Goal: Task Accomplishment & Management: Manage account settings

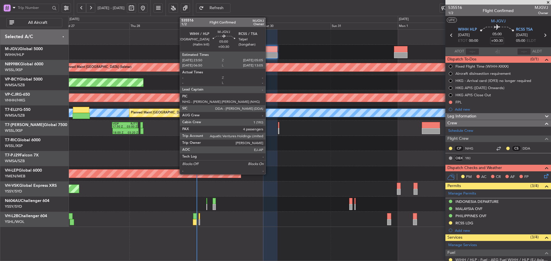
click at [268, 52] on div at bounding box center [270, 49] width 15 height 6
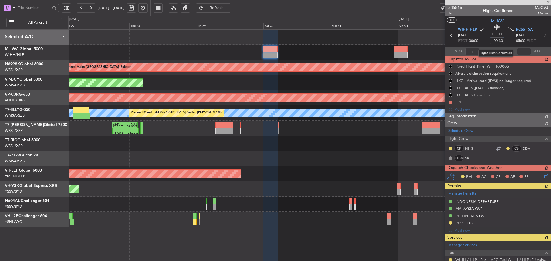
click at [498, 41] on input "+00:30" at bounding box center [497, 40] width 14 height 7
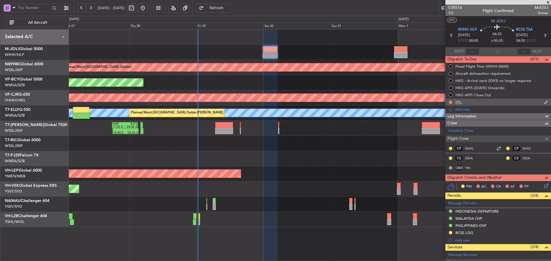
click at [460, 103] on div "FPL" at bounding box center [458, 102] width 6 height 5
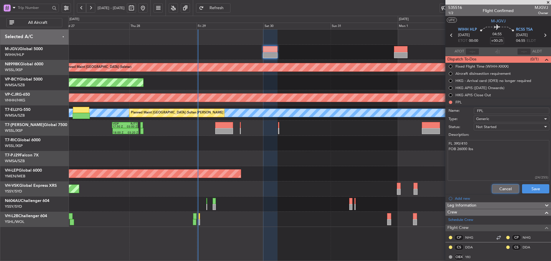
click at [496, 188] on button "Cancel" at bounding box center [505, 189] width 27 height 9
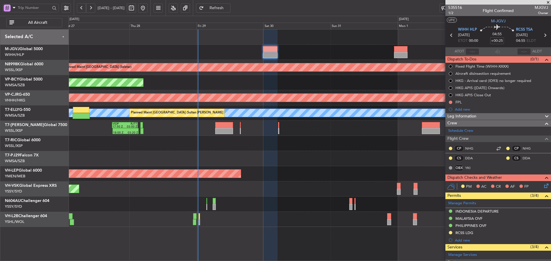
click at [459, 102] on mat-tooltip-component "HKG APIS Close Out" at bounding box center [473, 104] width 40 height 15
click at [457, 104] on div "FPL" at bounding box center [458, 102] width 6 height 5
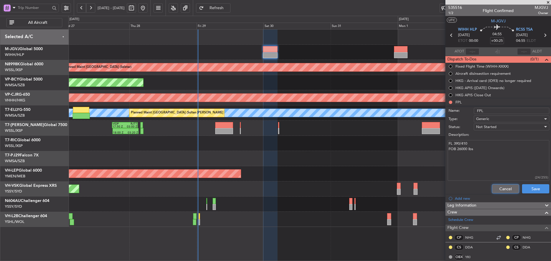
click at [496, 188] on button "Cancel" at bounding box center [505, 189] width 27 height 9
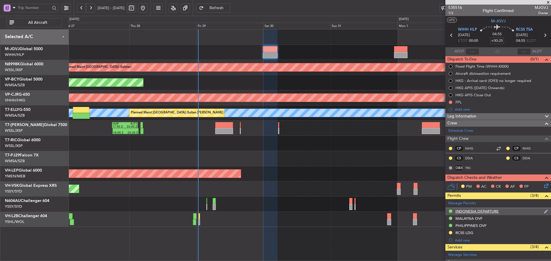
scroll to position [108, 0]
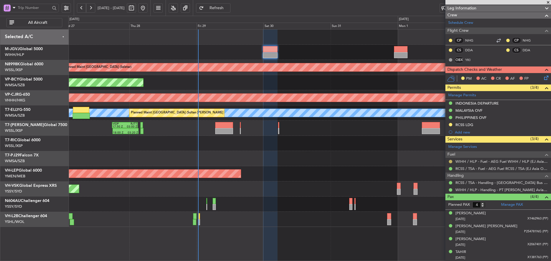
click at [450, 160] on button at bounding box center [450, 161] width 3 height 3
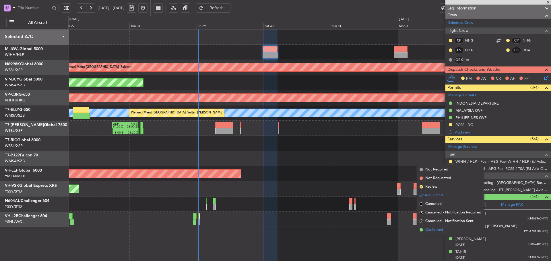
click at [421, 230] on span at bounding box center [421, 229] width 3 height 3
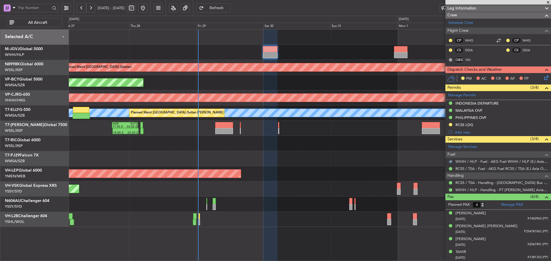
click at [475, 158] on div "WIHH / HLP - Fuel - AEG Fuel WIHH / HLP (EJ Asia Only)" at bounding box center [498, 161] width 106 height 7
click at [475, 162] on link "WIHH / HLP - Fuel - AEG Fuel WIHH / HLP (EJ Asia Only)" at bounding box center [501, 161] width 93 height 5
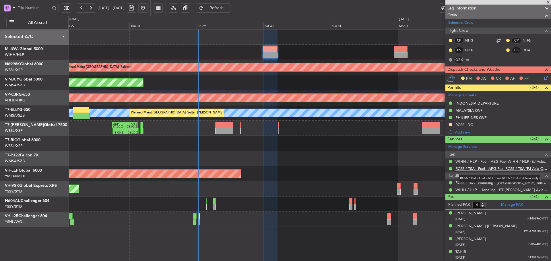
click at [465, 169] on link "RCSS / TSA - Fuel - AEG Fuel RCSS / TSA (EJ Asia Only)" at bounding box center [501, 168] width 93 height 5
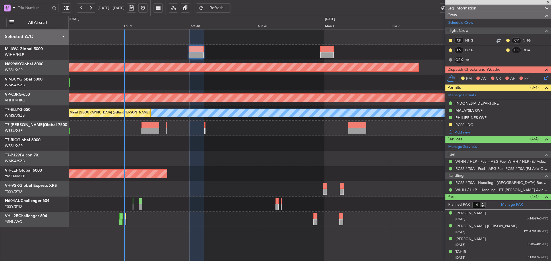
click at [187, 85] on div "Planned Maint [GEOGRAPHIC_DATA] ([GEOGRAPHIC_DATA] Intl)" at bounding box center [309, 82] width 482 height 15
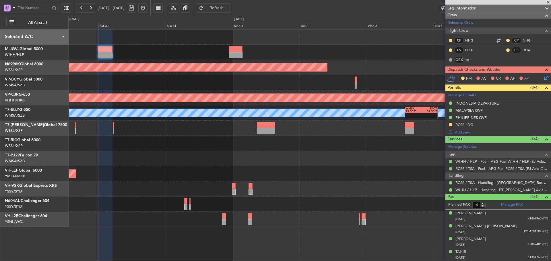
click at [208, 88] on div "- - CYVR 06:25 Z RJTT 16:15 Z Planned Maint [GEOGRAPHIC_DATA] (Vancouver Intl)" at bounding box center [309, 82] width 482 height 15
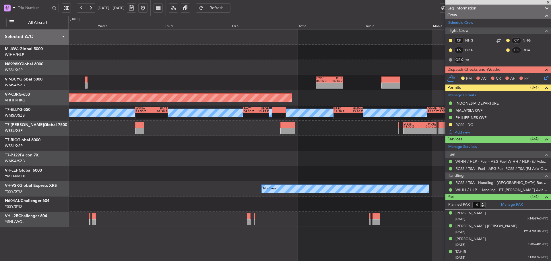
click at [160, 81] on div "- - CYVR 06:25 Z RJTT 16:15 Z" at bounding box center [309, 82] width 482 height 15
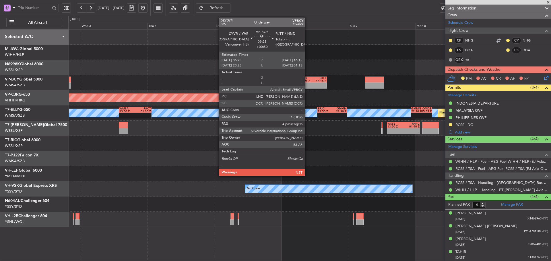
click at [313, 81] on div "16:15 Z" at bounding box center [319, 81] width 13 height 3
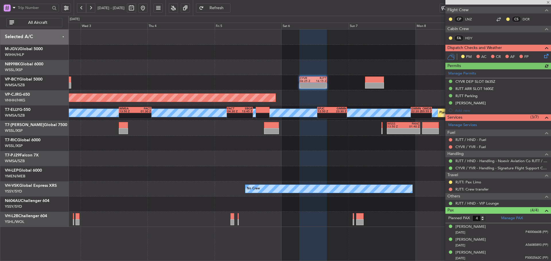
scroll to position [106, 0]
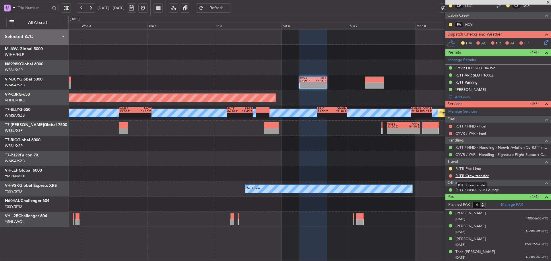
click at [472, 176] on link "RJTT: Crew transfer" at bounding box center [471, 176] width 33 height 5
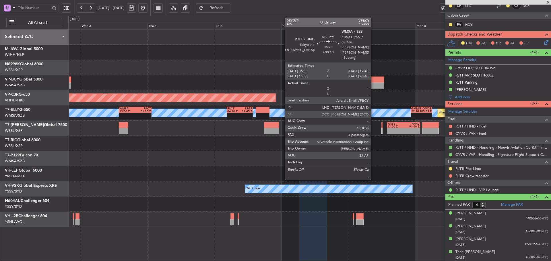
click at [373, 79] on div at bounding box center [374, 80] width 19 height 6
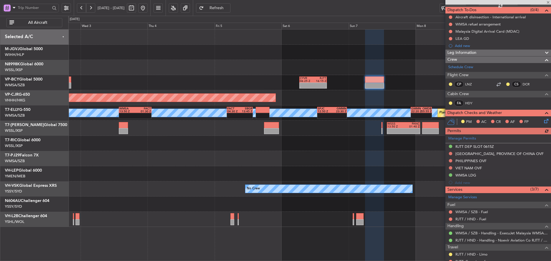
scroll to position [57, 0]
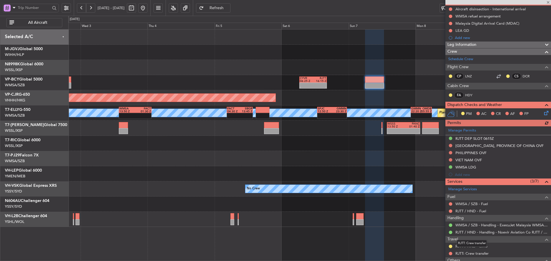
click at [470, 247] on div "RJTT: Crew transfer" at bounding box center [472, 243] width 30 height 7
click at [482, 248] on link "RJTT / HND - Limo" at bounding box center [471, 246] width 32 height 5
click at [465, 253] on link "RJTT: Crew transfer" at bounding box center [471, 253] width 33 height 5
click at [451, 254] on button at bounding box center [450, 253] width 3 height 3
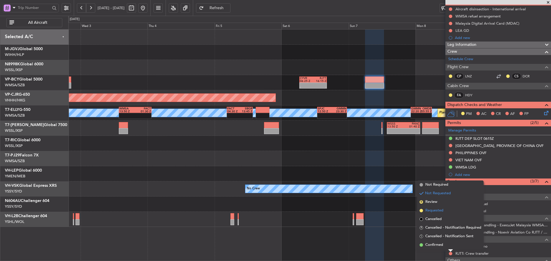
click at [421, 211] on span at bounding box center [421, 210] width 3 height 3
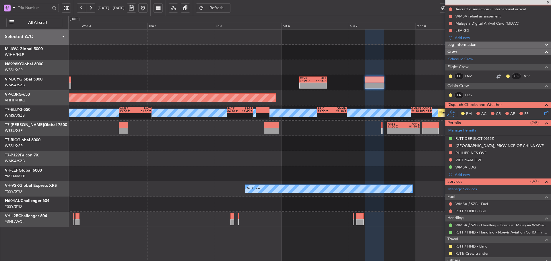
click at [398, 169] on div "Planned Maint [GEOGRAPHIC_DATA] (Seletar) - - CYVR 06:25 Z RJTT 16:15 Z Planned…" at bounding box center [309, 129] width 482 height 198
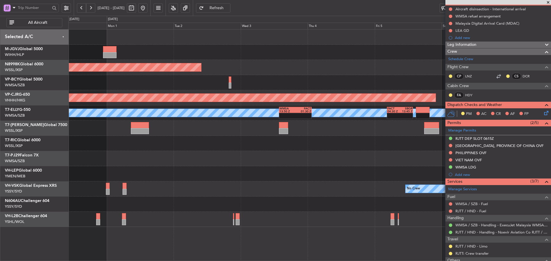
click at [318, 135] on div "- - WSSS 13:50 Z PANC 01:40 Z" at bounding box center [309, 128] width 482 height 15
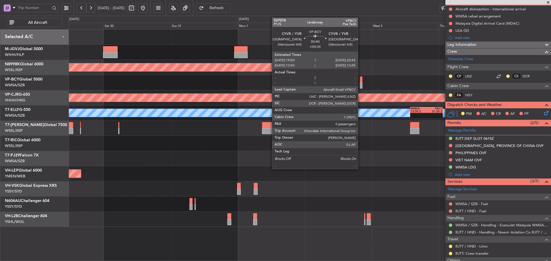
click at [360, 81] on div at bounding box center [361, 80] width 3 height 6
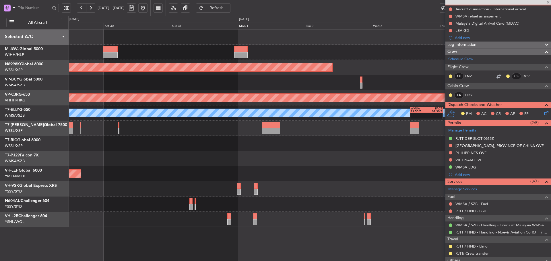
type input "+00:35"
type input "0"
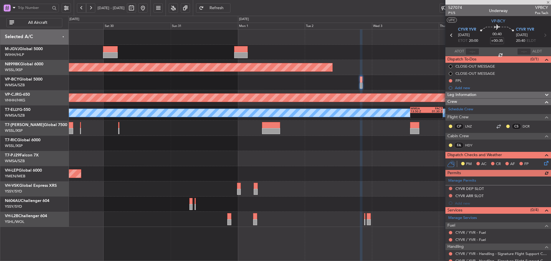
scroll to position [20, 0]
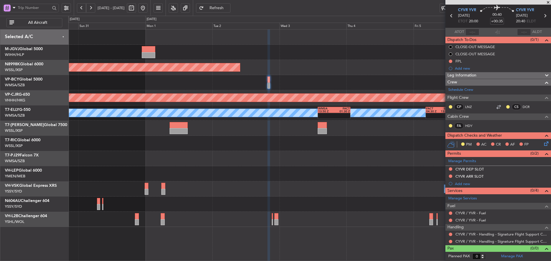
click at [305, 166] on div at bounding box center [309, 158] width 482 height 15
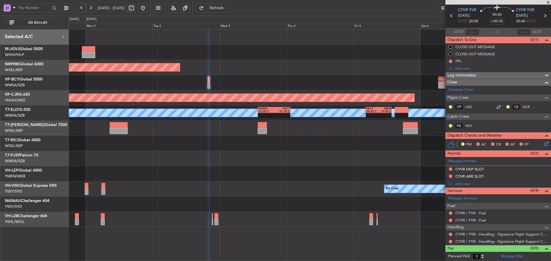
click at [295, 141] on div "Planned Maint [GEOGRAPHIC_DATA] (Seletar) - - CYVR 06:25 Z RJTT 16:15 Z Planned…" at bounding box center [309, 129] width 482 height 198
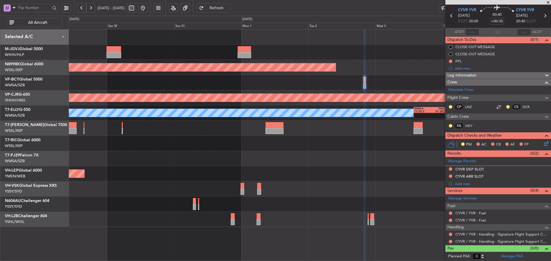
click at [337, 159] on div "Planned Maint [GEOGRAPHIC_DATA] (Seletar) - - CYVR 06:25 Z RJTT 16:15 Z Planned…" at bounding box center [309, 129] width 482 height 198
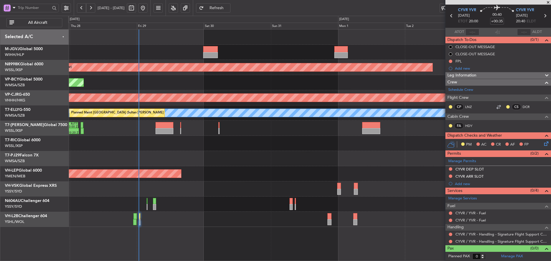
click at [303, 166] on div at bounding box center [309, 158] width 482 height 15
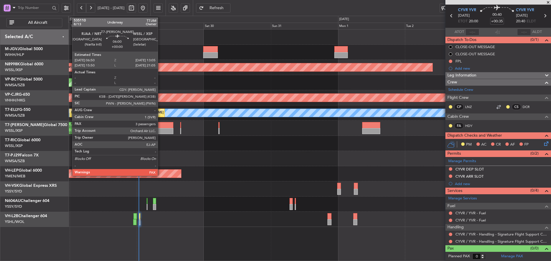
click at [160, 127] on div at bounding box center [165, 125] width 18 height 6
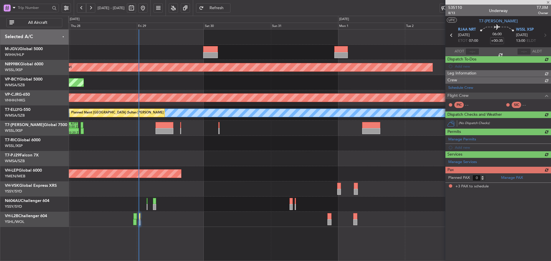
type input "3"
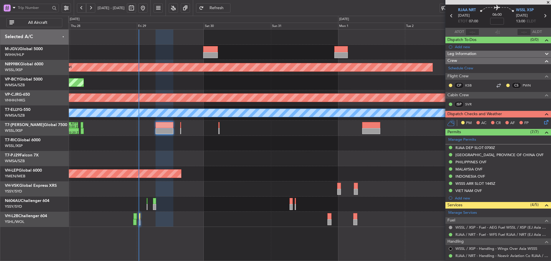
scroll to position [0, 0]
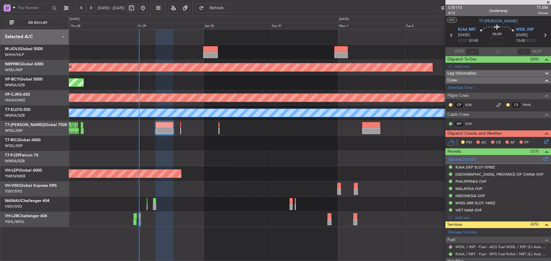
click at [455, 160] on link "Manage Permits" at bounding box center [462, 160] width 28 height 6
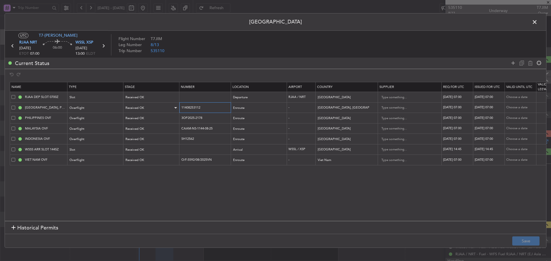
drag, startPoint x: 163, startPoint y: 109, endPoint x: 153, endPoint y: 109, distance: 10.3
click at [153, 109] on tr "[GEOGRAPHIC_DATA], PROVINCE OF [GEOGRAPHIC_DATA] OVF Overflight Received OK 114…" at bounding box center [376, 107] width 732 height 11
drag, startPoint x: 212, startPoint y: 119, endPoint x: 164, endPoint y: 115, distance: 47.5
click at [164, 115] on tr "PHILIPPINES OVF Overflight Received OK 3OP2025-2178 Enroute - [GEOGRAPHIC_DATA]…" at bounding box center [376, 118] width 732 height 11
drag, startPoint x: 205, startPoint y: 129, endPoint x: 164, endPoint y: 129, distance: 40.8
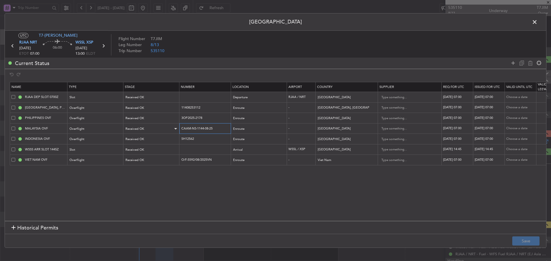
click at [164, 129] on tr "MALAYSIA OVF Overflight Received OK CAAM-NS-1144-08-25 Enroute - [GEOGRAPHIC_DA…" at bounding box center [376, 128] width 732 height 11
drag, startPoint x: 194, startPoint y: 139, endPoint x: 162, endPoint y: 138, distance: 31.9
click at [162, 138] on tr "INDONESIA OVF Overflight Received OK SH12562 Enroute - [GEOGRAPHIC_DATA] [DATE]…" at bounding box center [376, 139] width 732 height 11
drag, startPoint x: 218, startPoint y: 161, endPoint x: 165, endPoint y: 162, distance: 52.5
click at [165, 162] on tr "VIET NAM OVF Overflight Received OK O/F-5592/08/2025VN Enroute - [GEOGRAPHIC_DA…" at bounding box center [376, 160] width 732 height 11
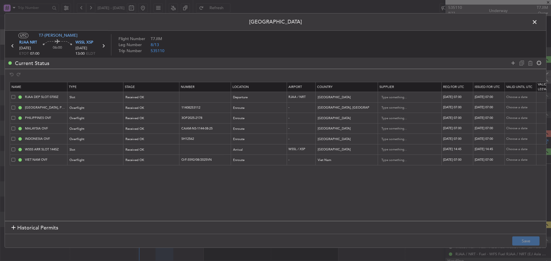
click at [538, 23] on span at bounding box center [538, 23] width 0 height 11
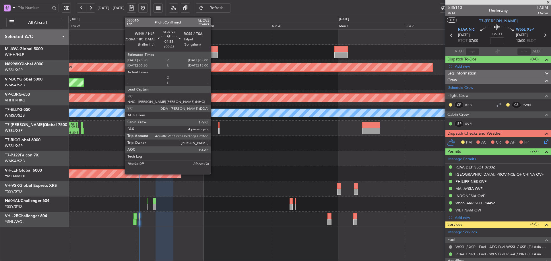
click at [213, 50] on div at bounding box center [210, 49] width 15 height 6
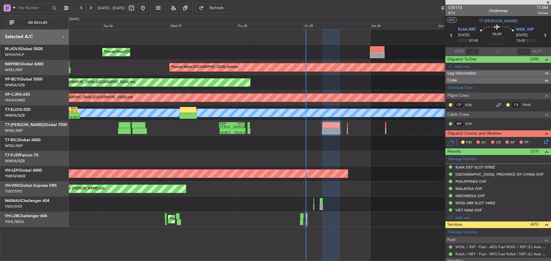
click at [350, 184] on div "Unplanned Maint Sydney ([PERSON_NAME] Intl)" at bounding box center [309, 189] width 482 height 15
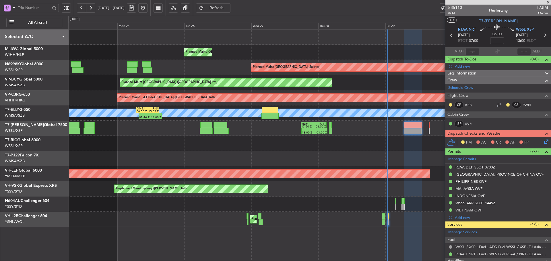
click at [284, 131] on div "Planned Maint [GEOGRAPHIC_DATA] (Halim Intl) Planned Maint [GEOGRAPHIC_DATA] (S…" at bounding box center [309, 129] width 482 height 198
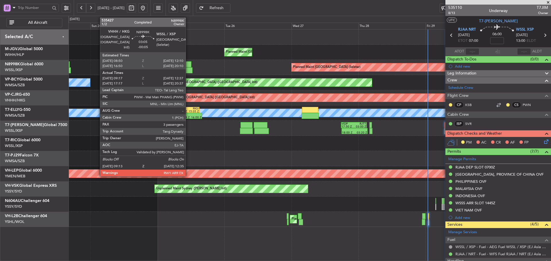
click at [188, 66] on div at bounding box center [186, 64] width 9 height 6
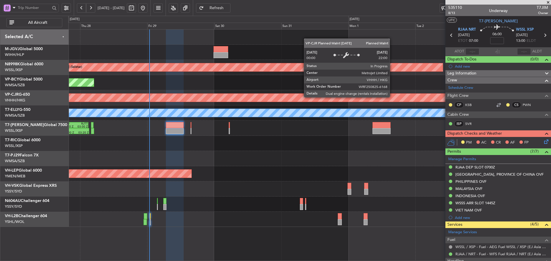
click at [97, 100] on div "Planned Maint [GEOGRAPHIC_DATA] ([GEOGRAPHIC_DATA] Intl)" at bounding box center [278, 98] width 798 height 8
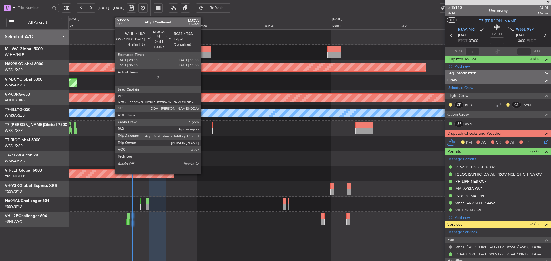
click at [203, 55] on div at bounding box center [203, 55] width 15 height 6
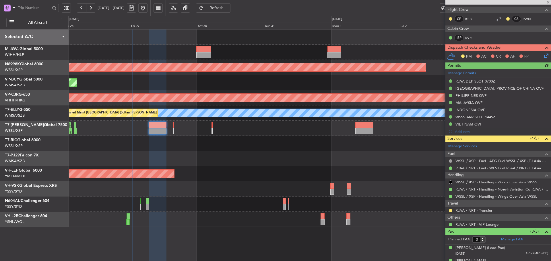
scroll to position [108, 0]
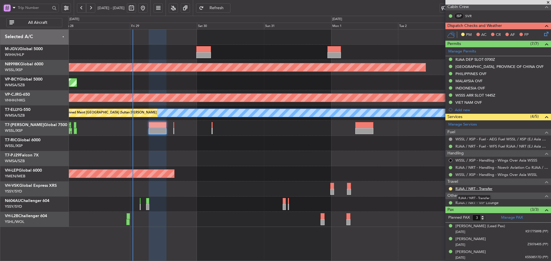
click at [458, 190] on link "RJAA / NRT - Transfer" at bounding box center [473, 189] width 37 height 5
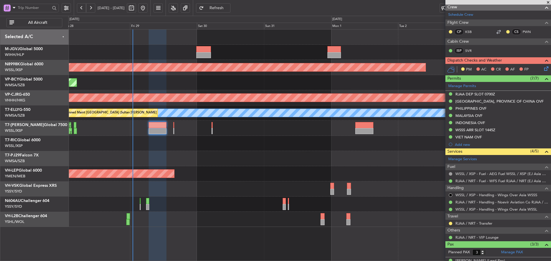
scroll to position [86, 0]
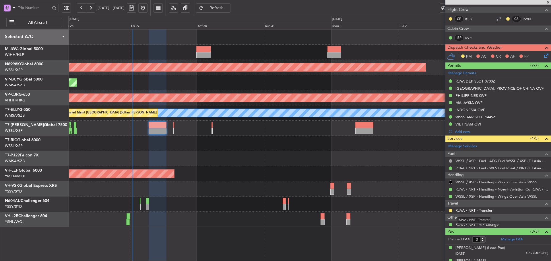
click at [462, 209] on link "RJAA / NRT - Transfer" at bounding box center [473, 210] width 37 height 5
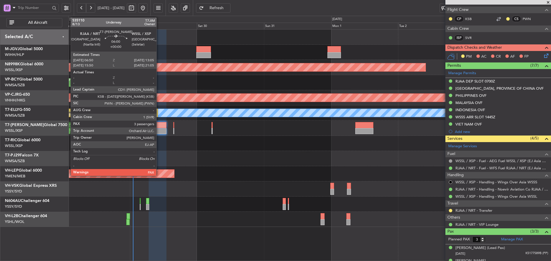
click at [159, 127] on div at bounding box center [158, 125] width 18 height 6
click at [156, 125] on div at bounding box center [158, 125] width 18 height 6
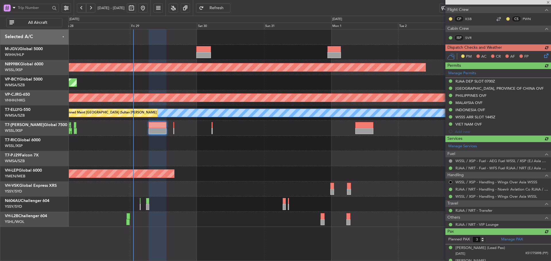
type input "[PERSON_NAME] (LEU)"
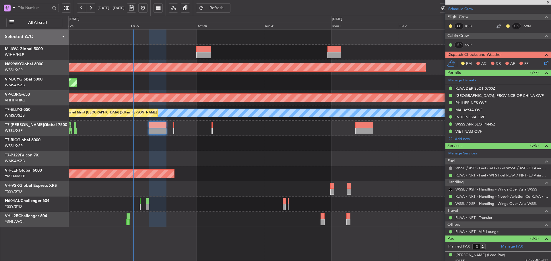
type input "[PERSON_NAME] (LEU)"
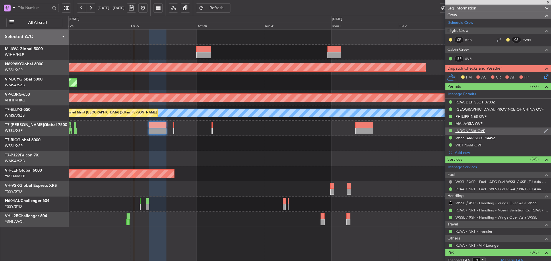
scroll to position [65, 0]
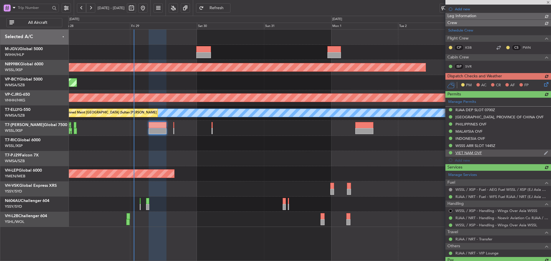
type input "[PERSON_NAME] (LEU)"
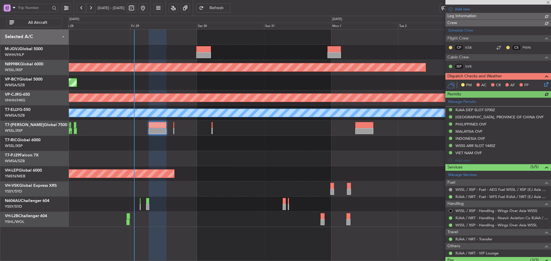
type input "[PERSON_NAME] (LEU)"
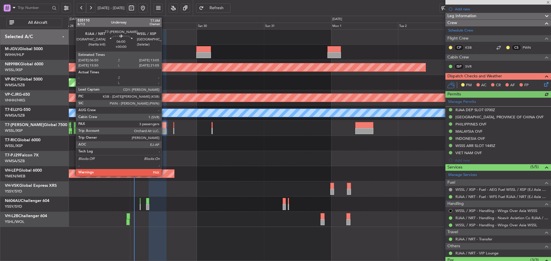
click at [164, 125] on div at bounding box center [158, 125] width 18 height 6
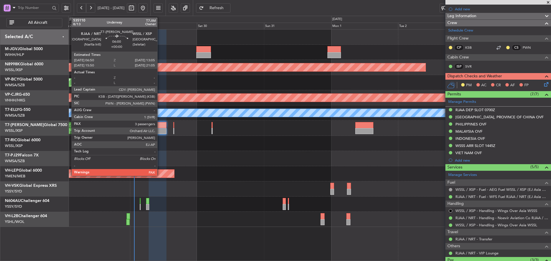
click at [158, 127] on div at bounding box center [158, 125] width 18 height 6
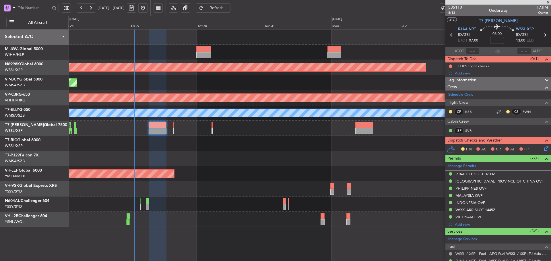
scroll to position [0, 0]
click at [451, 65] on button at bounding box center [450, 66] width 3 height 3
click at [439, 90] on span at bounding box center [439, 91] width 3 height 3
click at [543, 150] on icon at bounding box center [545, 148] width 5 height 5
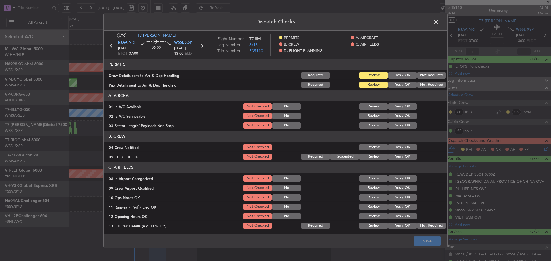
drag, startPoint x: 401, startPoint y: 77, endPoint x: 401, endPoint y: 80, distance: 3.2
click at [401, 77] on button "Yes / OK" at bounding box center [402, 75] width 28 height 6
click at [400, 84] on button "Yes / OK" at bounding box center [402, 85] width 28 height 6
drag, startPoint x: 398, startPoint y: 107, endPoint x: 397, endPoint y: 117, distance: 10.1
click at [398, 107] on button "Yes / OK" at bounding box center [402, 107] width 28 height 6
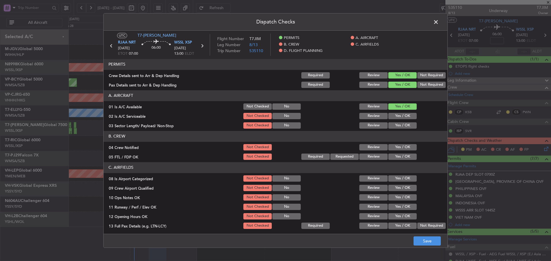
click at [397, 117] on button "Yes / OK" at bounding box center [402, 116] width 28 height 6
drag, startPoint x: 395, startPoint y: 125, endPoint x: 394, endPoint y: 139, distance: 14.1
click at [395, 125] on button "Yes / OK" at bounding box center [402, 126] width 28 height 6
click at [393, 148] on button "Yes / OK" at bounding box center [402, 147] width 28 height 6
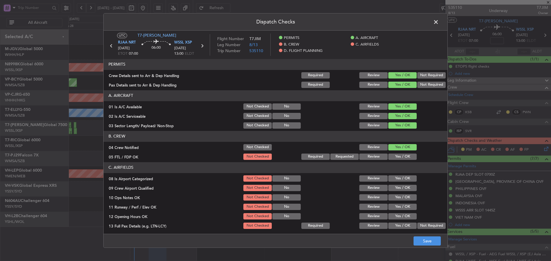
click at [392, 155] on button "Yes / OK" at bounding box center [402, 157] width 28 height 6
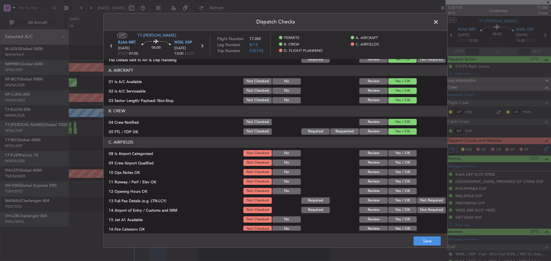
scroll to position [57, 0]
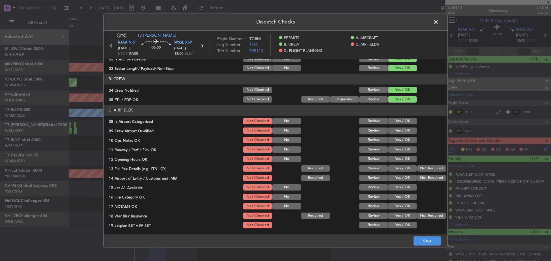
click at [398, 121] on button "Yes / OK" at bounding box center [402, 121] width 28 height 6
click at [398, 130] on button "Yes / OK" at bounding box center [402, 131] width 28 height 6
click at [398, 140] on button "Yes / OK" at bounding box center [402, 140] width 28 height 6
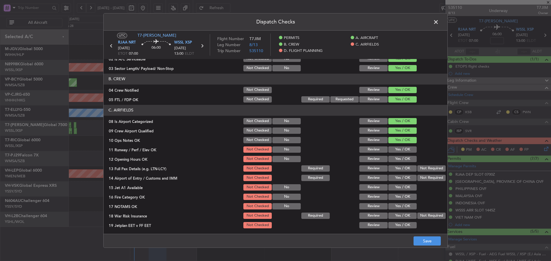
drag, startPoint x: 398, startPoint y: 146, endPoint x: 399, endPoint y: 151, distance: 5.2
click at [399, 150] on div "Yes / OK" at bounding box center [401, 150] width 29 height 8
click at [399, 157] on button "Yes / OK" at bounding box center [402, 159] width 28 height 6
drag, startPoint x: 399, startPoint y: 149, endPoint x: 397, endPoint y: 167, distance: 18.3
click at [399, 153] on button "Yes / OK" at bounding box center [402, 150] width 28 height 6
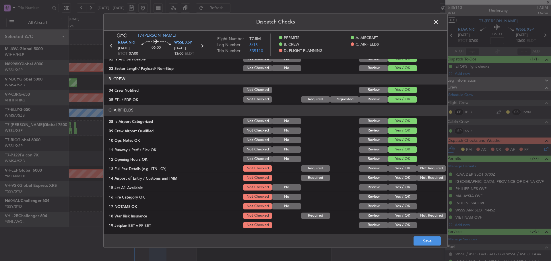
drag, startPoint x: 397, startPoint y: 167, endPoint x: 397, endPoint y: 174, distance: 6.3
click at [397, 168] on button "Yes / OK" at bounding box center [402, 169] width 28 height 6
click at [397, 176] on button "Yes / OK" at bounding box center [402, 178] width 28 height 6
click at [397, 183] on section "C. AIRFIELDS 08 Is Airport Categorized Not Checked No Review Yes / OK 09 Crew A…" at bounding box center [276, 176] width 344 height 143
click at [395, 192] on section "C. AIRFIELDS 08 Is Airport Categorized Not Checked No Review Yes / OK 09 Crew A…" at bounding box center [276, 176] width 344 height 143
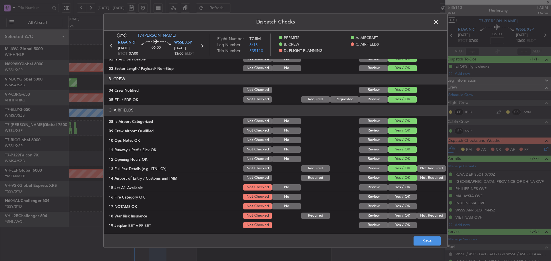
drag, startPoint x: 395, startPoint y: 195, endPoint x: 395, endPoint y: 187, distance: 8.1
click at [394, 194] on button "Yes / OK" at bounding box center [402, 197] width 28 height 6
drag, startPoint x: 395, startPoint y: 187, endPoint x: 395, endPoint y: 204, distance: 16.9
click at [395, 192] on section "C. AIRFIELDS 08 Is Airport Categorized Not Checked No Review Yes / OK 09 Crew A…" at bounding box center [276, 176] width 344 height 143
drag, startPoint x: 395, startPoint y: 204, endPoint x: 397, endPoint y: 212, distance: 8.2
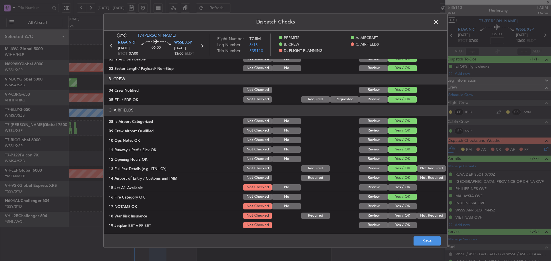
click at [395, 204] on button "Yes / OK" at bounding box center [402, 206] width 28 height 6
drag, startPoint x: 421, startPoint y: 215, endPoint x: 401, endPoint y: 196, distance: 27.2
click at [419, 213] on button "Not Required" at bounding box center [431, 216] width 28 height 6
click at [395, 185] on button "Yes / OK" at bounding box center [402, 188] width 28 height 6
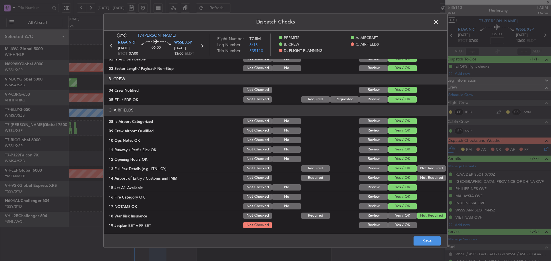
drag, startPoint x: 396, startPoint y: 222, endPoint x: 399, endPoint y: 211, distance: 11.6
click at [396, 222] on div "Yes / OK" at bounding box center [401, 226] width 29 height 8
drag, startPoint x: 397, startPoint y: 224, endPoint x: 393, endPoint y: 176, distance: 48.0
click at [396, 222] on button "Yes / OK" at bounding box center [402, 225] width 28 height 6
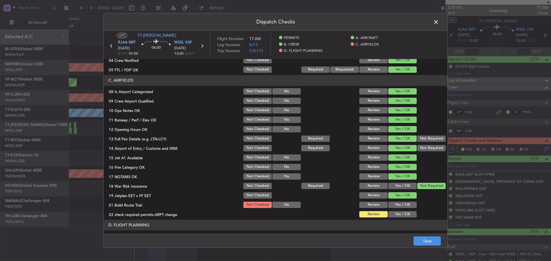
scroll to position [115, 0]
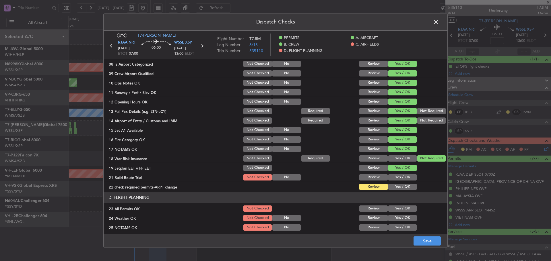
click at [401, 180] on button "Yes / OK" at bounding box center [402, 177] width 28 height 6
click at [399, 190] on button "Yes / OK" at bounding box center [402, 187] width 28 height 6
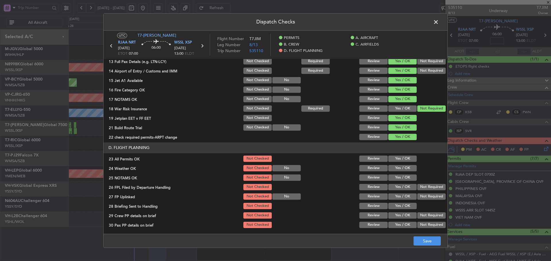
click at [397, 158] on button "Yes / OK" at bounding box center [402, 159] width 28 height 6
drag, startPoint x: 397, startPoint y: 166, endPoint x: 398, endPoint y: 176, distance: 10.3
click at [397, 167] on button "Yes / OK" at bounding box center [402, 168] width 28 height 6
drag, startPoint x: 398, startPoint y: 177, endPoint x: 398, endPoint y: 183, distance: 6.3
click at [398, 180] on button "Yes / OK" at bounding box center [402, 178] width 28 height 6
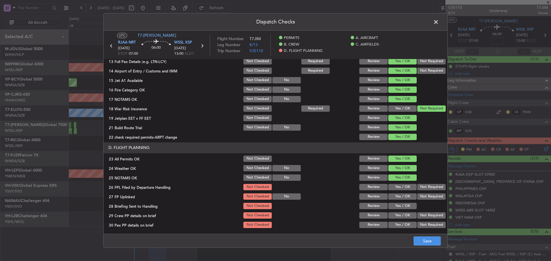
click at [399, 187] on div "Yes / OK" at bounding box center [401, 187] width 29 height 8
drag, startPoint x: 399, startPoint y: 189, endPoint x: 400, endPoint y: 197, distance: 8.7
click at [399, 191] on div "Yes / OK" at bounding box center [401, 187] width 29 height 8
drag, startPoint x: 400, startPoint y: 200, endPoint x: 399, endPoint y: 206, distance: 5.7
click at [400, 202] on section "D. FLIGHT PLANNING 23 All Permits OK Not Checked Review Yes / OK 24 Weather OK …" at bounding box center [276, 186] width 344 height 87
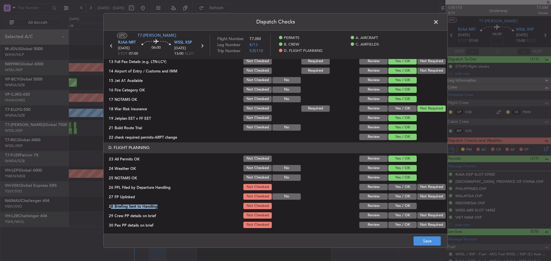
drag, startPoint x: 399, startPoint y: 210, endPoint x: 399, endPoint y: 205, distance: 4.9
click at [399, 209] on div "Yes / OK" at bounding box center [401, 206] width 29 height 8
click at [398, 196] on button "Yes / OK" at bounding box center [402, 197] width 28 height 6
drag, startPoint x: 397, startPoint y: 188, endPoint x: 397, endPoint y: 197, distance: 9.5
click at [397, 191] on div "Yes / OK" at bounding box center [401, 187] width 29 height 8
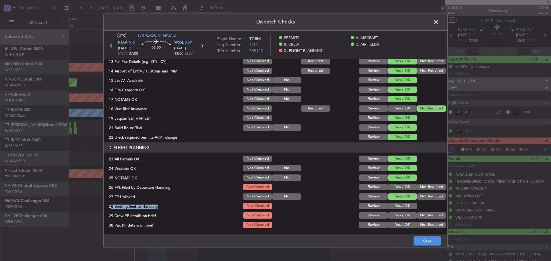
click at [396, 206] on button "Yes / OK" at bounding box center [402, 206] width 28 height 6
drag, startPoint x: 397, startPoint y: 182, endPoint x: 397, endPoint y: 187, distance: 4.3
click at [397, 183] on section "D. FLIGHT PLANNING 23 All Permits OK Not Checked Review Yes / OK 24 Weather OK …" at bounding box center [276, 186] width 344 height 87
drag, startPoint x: 398, startPoint y: 185, endPoint x: 398, endPoint y: 188, distance: 3.7
click at [398, 186] on button "Yes / OK" at bounding box center [402, 187] width 28 height 6
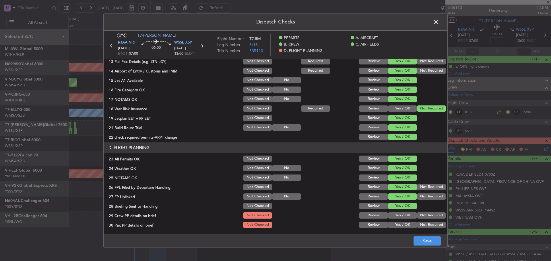
drag, startPoint x: 401, startPoint y: 214, endPoint x: 399, endPoint y: 225, distance: 10.8
click at [401, 216] on button "Yes / OK" at bounding box center [402, 216] width 28 height 6
click at [399, 225] on button "Yes / OK" at bounding box center [402, 225] width 28 height 6
click at [419, 240] on button "Save" at bounding box center [427, 241] width 27 height 9
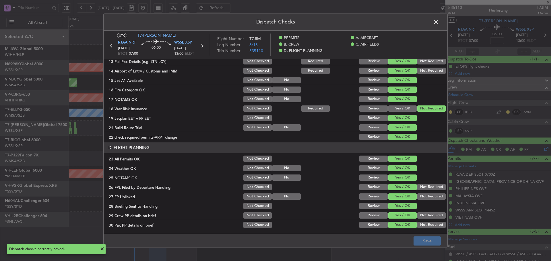
click at [439, 22] on span at bounding box center [439, 23] width 0 height 11
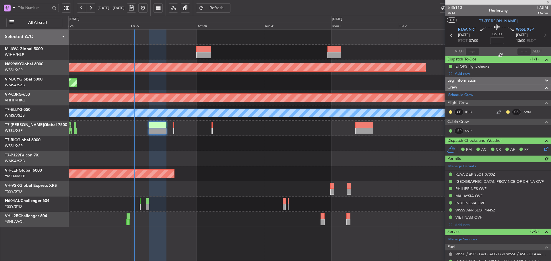
type input "[PERSON_NAME] (LEU)"
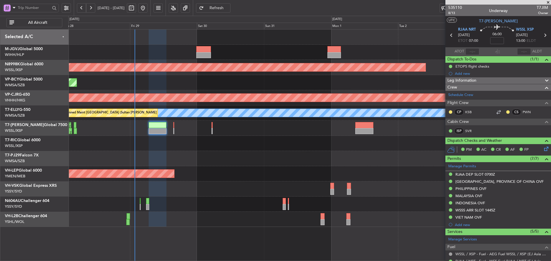
type input "[PERSON_NAME] (LEU)"
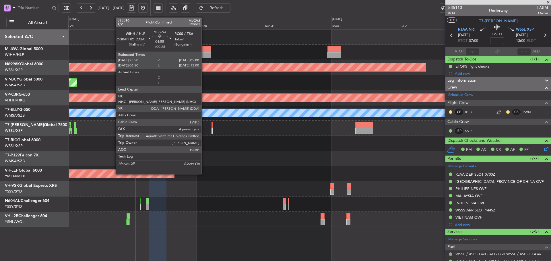
click at [204, 55] on div at bounding box center [203, 55] width 15 height 6
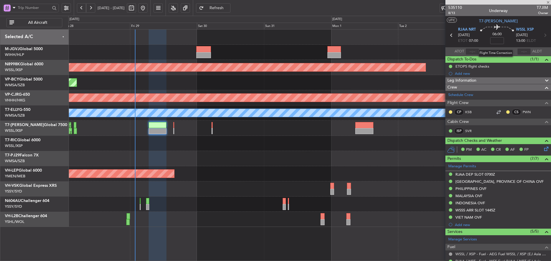
type input "+00:25"
type input "4"
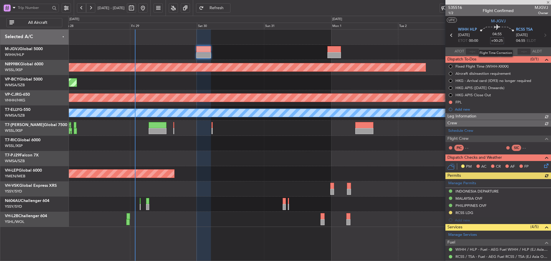
click at [493, 42] on input "+00:25" at bounding box center [497, 40] width 14 height 7
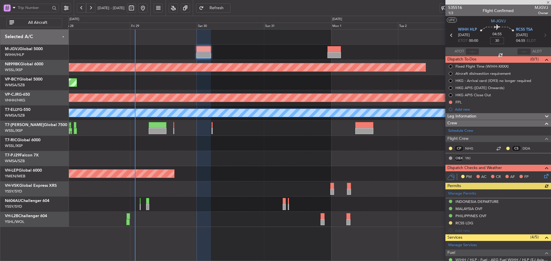
click at [486, 42] on div "04:55 30" at bounding box center [497, 35] width 38 height 21
type input "+00:30"
